Goal: Task Accomplishment & Management: Use online tool/utility

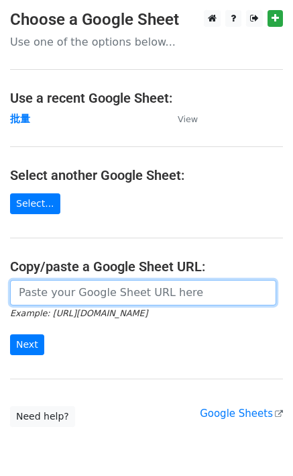
click at [42, 299] on input "url" at bounding box center [143, 293] width 266 height 26
paste input "[URL][DOMAIN_NAME]"
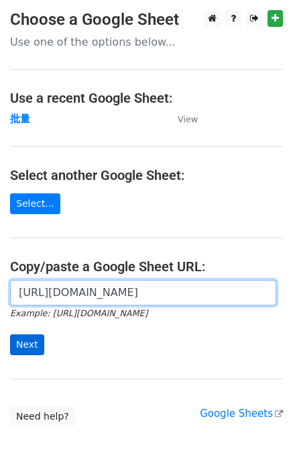
scroll to position [0, 354]
type input "[URL][DOMAIN_NAME]"
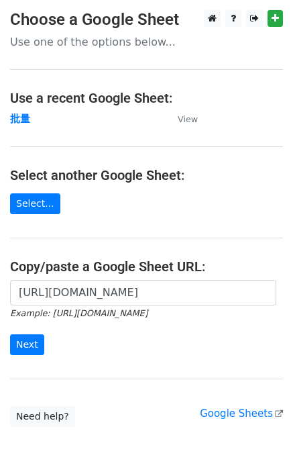
click at [24, 354] on div "[URL][DOMAIN_NAME] Example: [URL][DOMAIN_NAME] Next" at bounding box center [146, 324] width 293 height 89
click at [23, 348] on input "Next" at bounding box center [27, 344] width 34 height 21
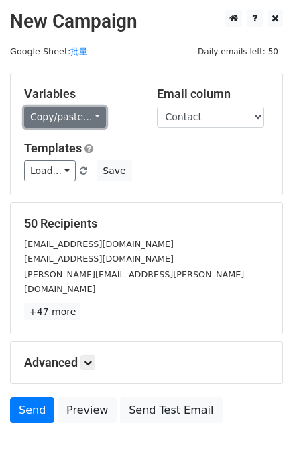
click at [56, 121] on link "Copy/paste..." at bounding box center [65, 117] width 82 height 21
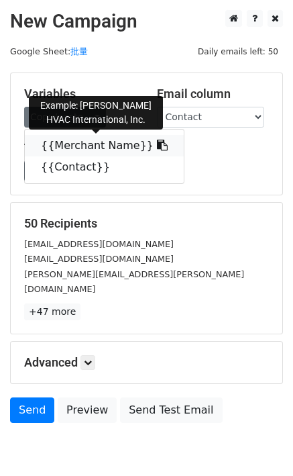
click at [62, 144] on link "{{Merchant Name}}" at bounding box center [104, 145] width 159 height 21
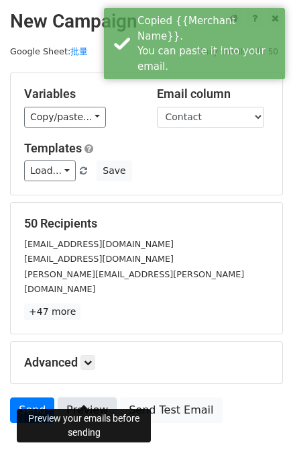
click at [88, 397] on link "Preview" at bounding box center [87, 410] width 59 height 26
